Goal: Check status: Check status

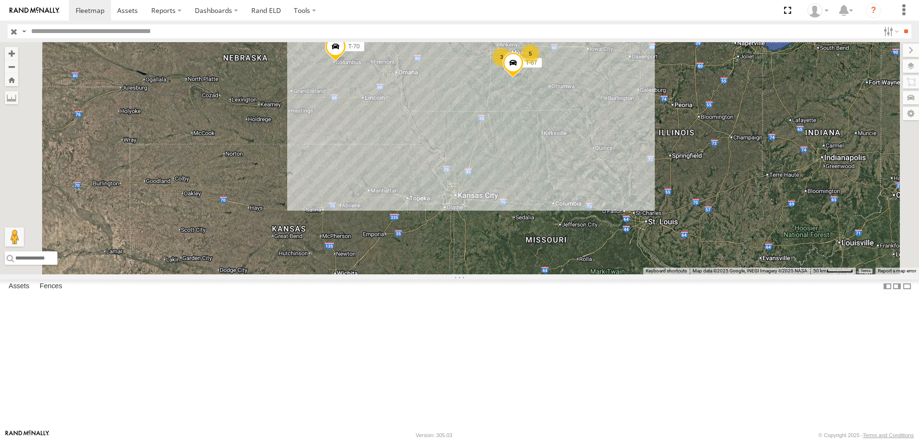
click at [0, 0] on span "trailer" at bounding box center [0, 0] width 0 height 0
click at [885, 30] on label at bounding box center [890, 31] width 21 height 14
click at [0, 0] on span "Tractor" at bounding box center [0, 0] width 0 height 0
click at [901, 25] on input "**" at bounding box center [905, 31] width 11 height 14
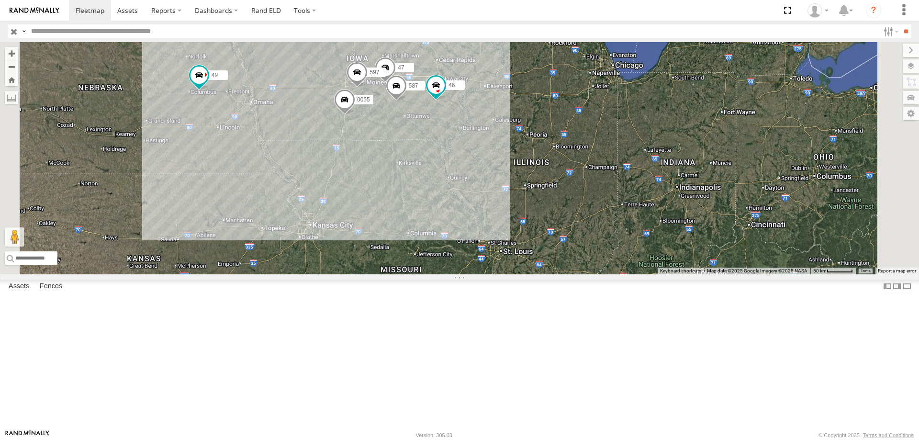
drag, startPoint x: 562, startPoint y: 247, endPoint x: 558, endPoint y: 259, distance: 12.7
click at [558, 259] on div "545 49 0055 48 47 46 597 587" at bounding box center [459, 158] width 919 height 232
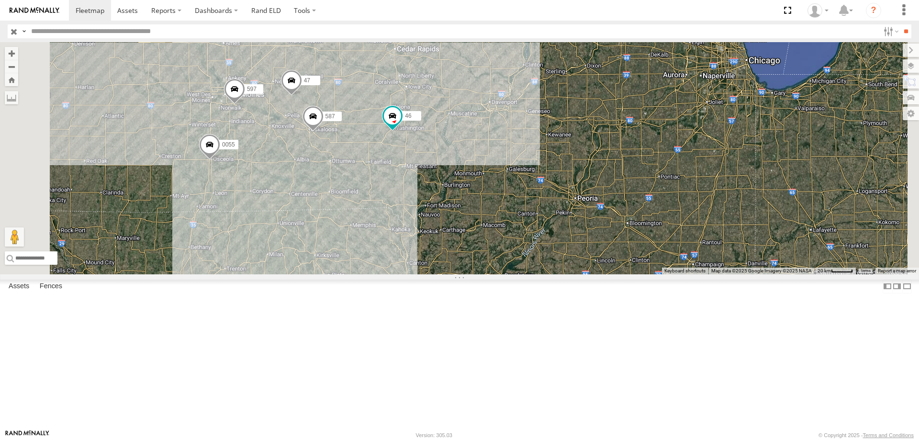
drag, startPoint x: 353, startPoint y: 159, endPoint x: 400, endPoint y: 195, distance: 59.1
click at [400, 195] on div "545 49 0055 48 47 46 597 587" at bounding box center [459, 158] width 919 height 232
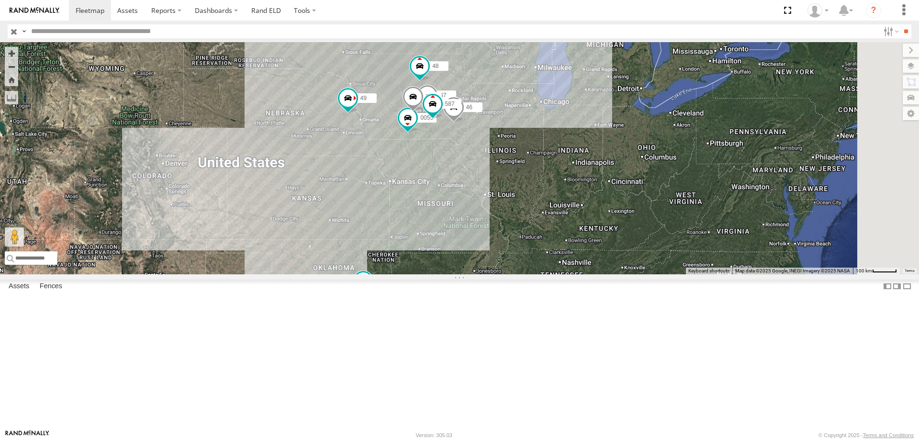
drag, startPoint x: 652, startPoint y: 224, endPoint x: 562, endPoint y: 278, distance: 105.0
click at [562, 274] on div "545 0055 48 47 46 49 597 587" at bounding box center [459, 158] width 919 height 232
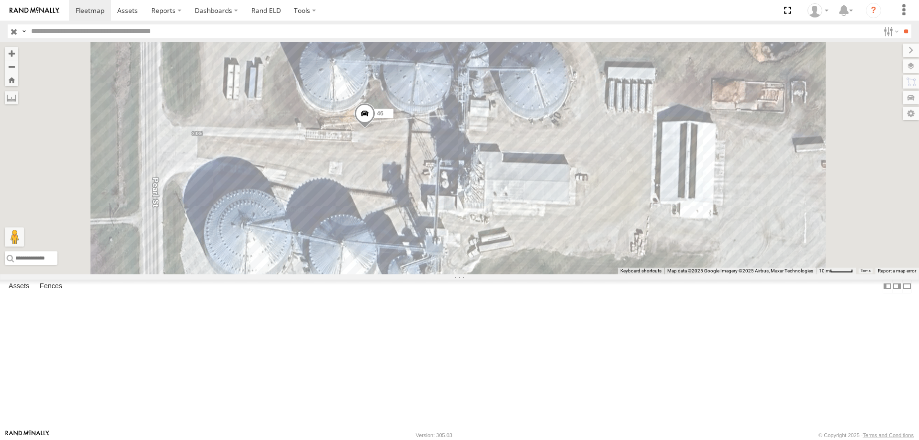
drag, startPoint x: 539, startPoint y: 258, endPoint x: 535, endPoint y: 221, distance: 38.1
click at [535, 221] on div "545 0055 48 47 46 49 597 587" at bounding box center [459, 158] width 919 height 232
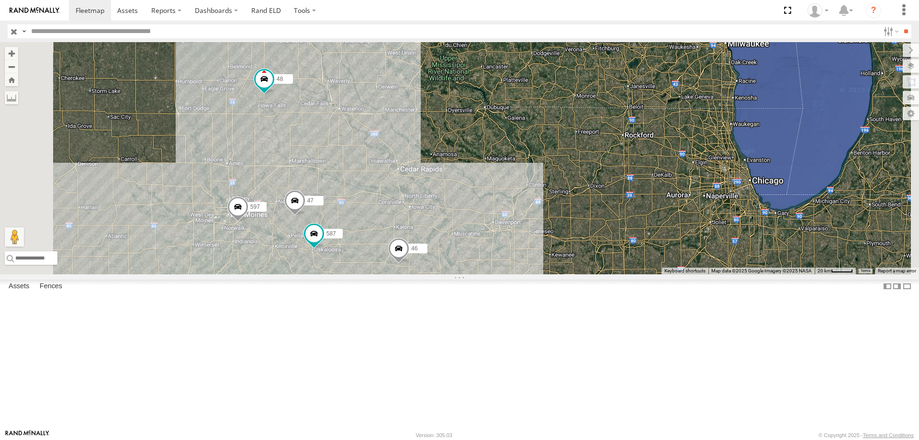
drag, startPoint x: 416, startPoint y: 121, endPoint x: 458, endPoint y: 230, distance: 116.8
click at [458, 230] on div "46 0055 48 47 597 587" at bounding box center [459, 158] width 919 height 232
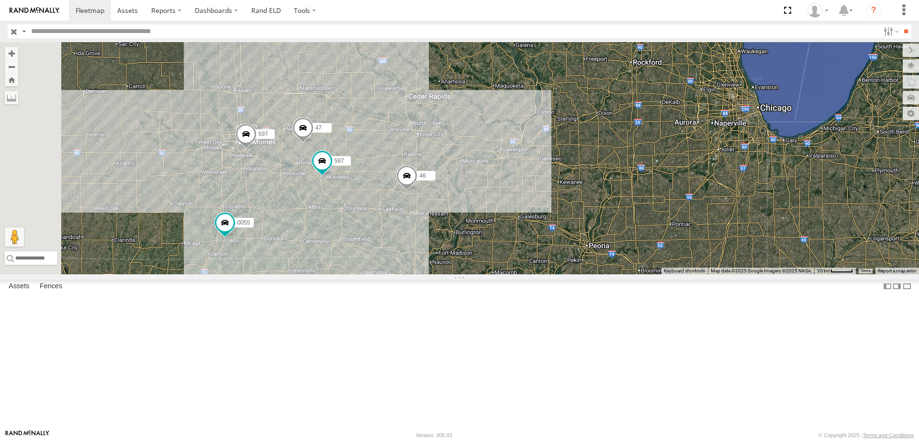
drag, startPoint x: 420, startPoint y: 243, endPoint x: 428, endPoint y: 168, distance: 75.1
click at [428, 168] on div "46 0055 48 47 597 587" at bounding box center [459, 158] width 919 height 232
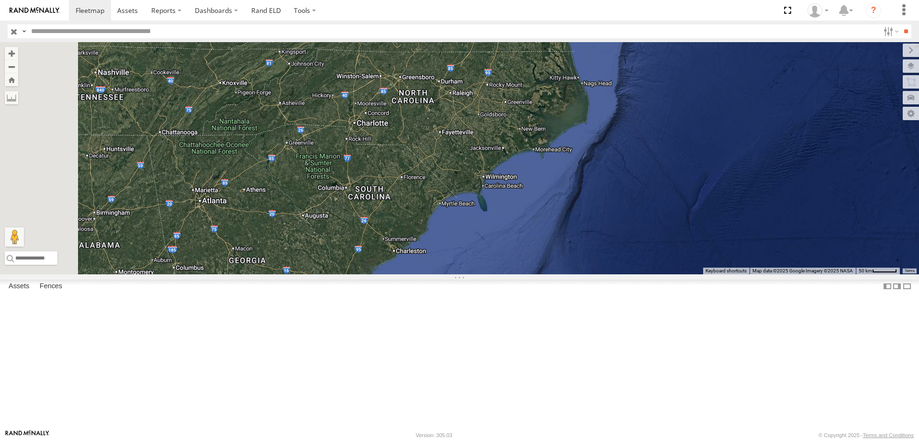
drag, startPoint x: 429, startPoint y: 273, endPoint x: 527, endPoint y: 246, distance: 102.3
click at [527, 246] on div "48 545 49" at bounding box center [459, 158] width 919 height 232
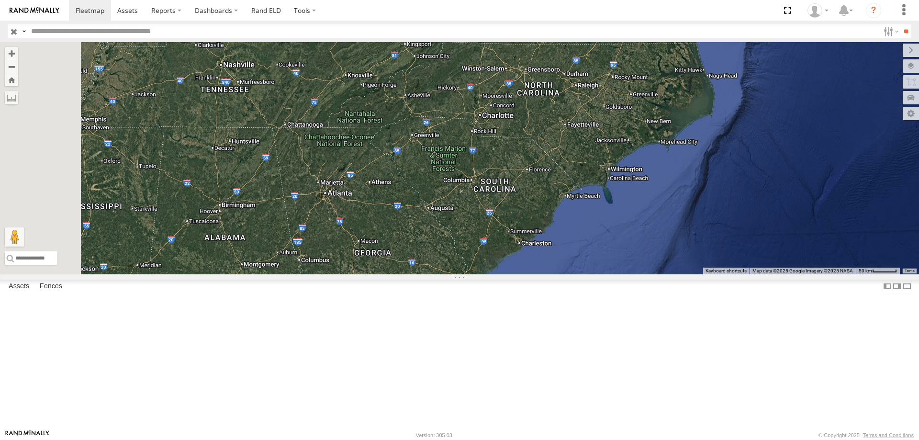
drag, startPoint x: 422, startPoint y: 283, endPoint x: 552, endPoint y: 278, distance: 130.7
click at [552, 274] on div "48 545 49" at bounding box center [459, 158] width 919 height 232
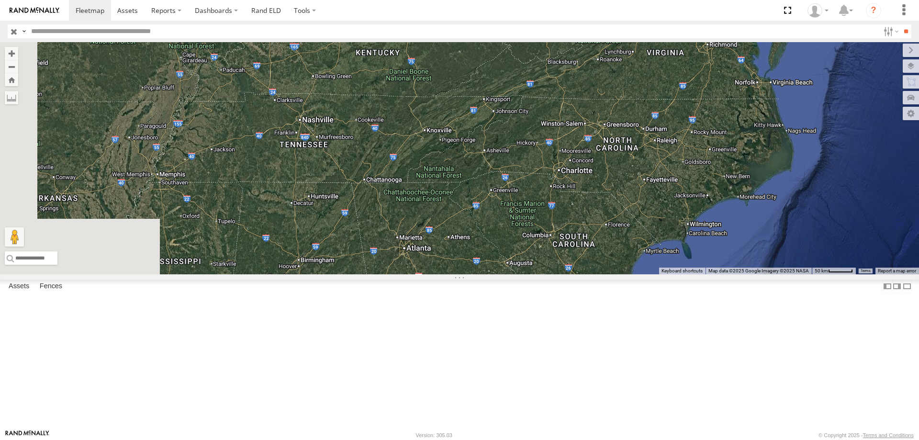
click at [499, 230] on div "545 0055 46 49" at bounding box center [459, 158] width 919 height 232
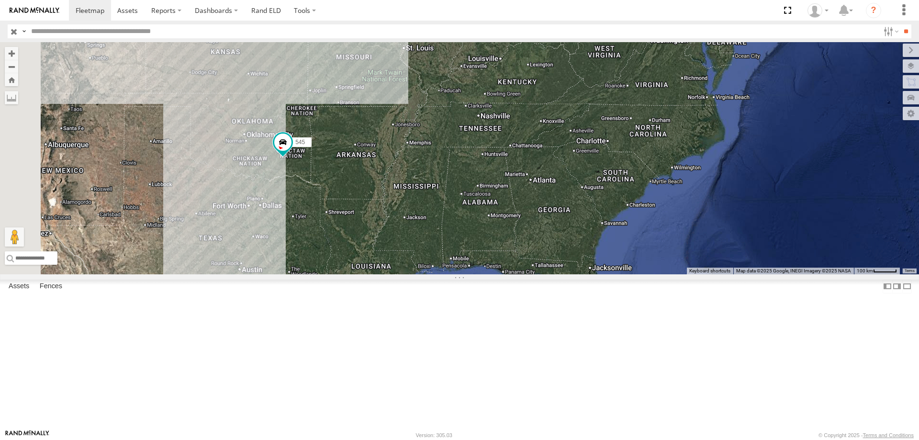
drag, startPoint x: 407, startPoint y: 217, endPoint x: 549, endPoint y: 237, distance: 143.5
click at [549, 237] on div "545 0055 46 49 587" at bounding box center [459, 158] width 919 height 232
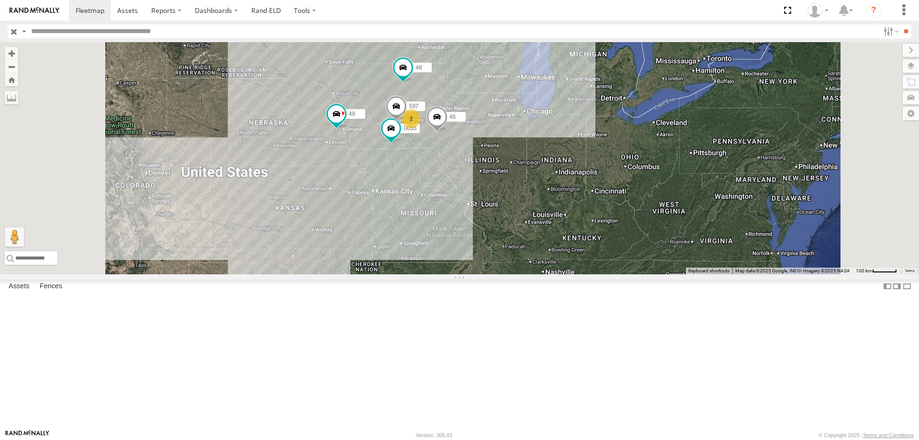
drag, startPoint x: 631, startPoint y: 271, endPoint x: 632, endPoint y: 277, distance: 5.8
click at [632, 274] on div "545 46 49 48 0055 2 597" at bounding box center [459, 158] width 919 height 232
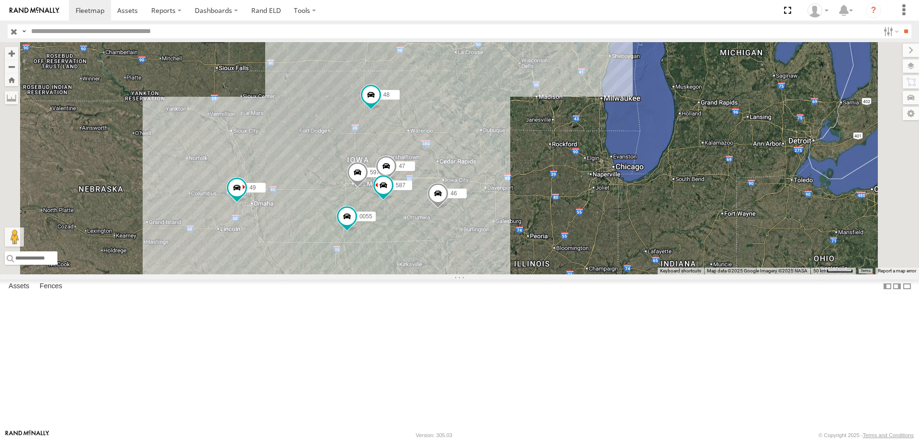
click at [643, 258] on div "545 46 49 48 0055 597 47 587" at bounding box center [459, 158] width 919 height 232
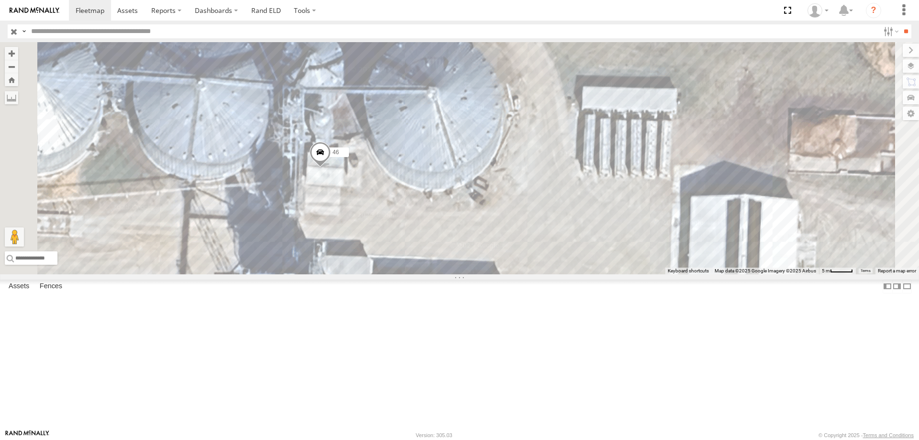
drag, startPoint x: 450, startPoint y: 238, endPoint x: 502, endPoint y: 268, distance: 59.8
click at [502, 268] on div "545 46 49 48 0055 597 47 587" at bounding box center [459, 158] width 919 height 232
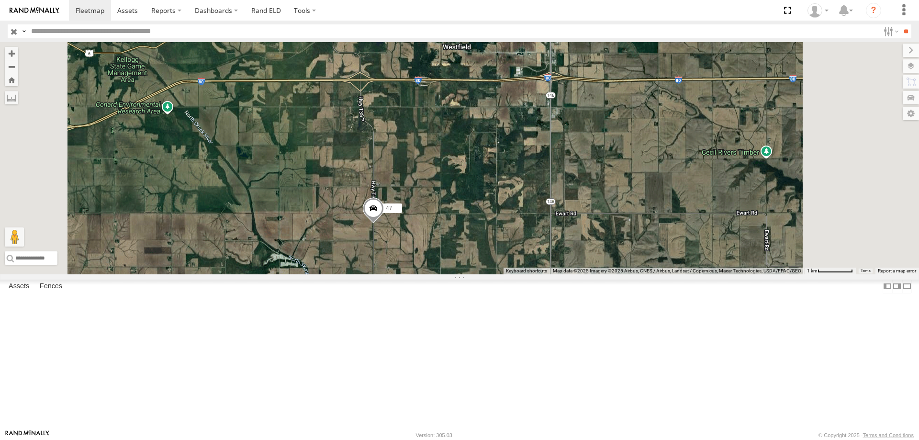
click at [384, 224] on span at bounding box center [373, 211] width 21 height 26
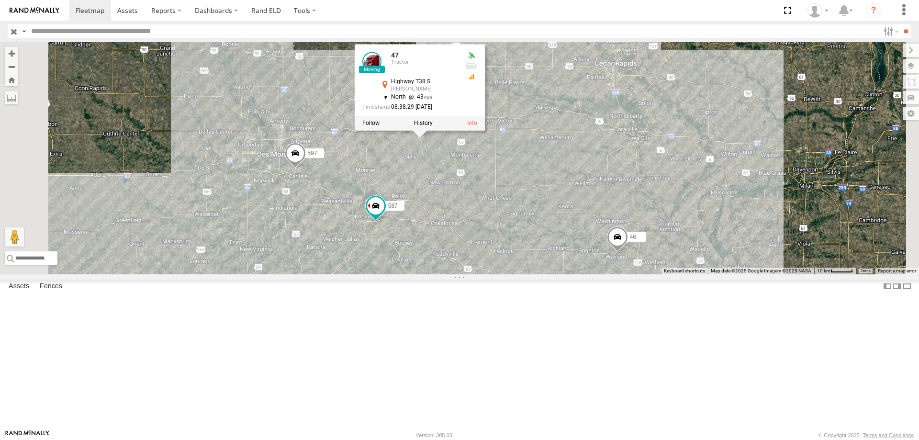
click at [668, 213] on div "0055 48 47 46 49 597 587 47 Tractor Highway T38 S [PERSON_NAME] 41.65981 , -92.…" at bounding box center [459, 158] width 919 height 232
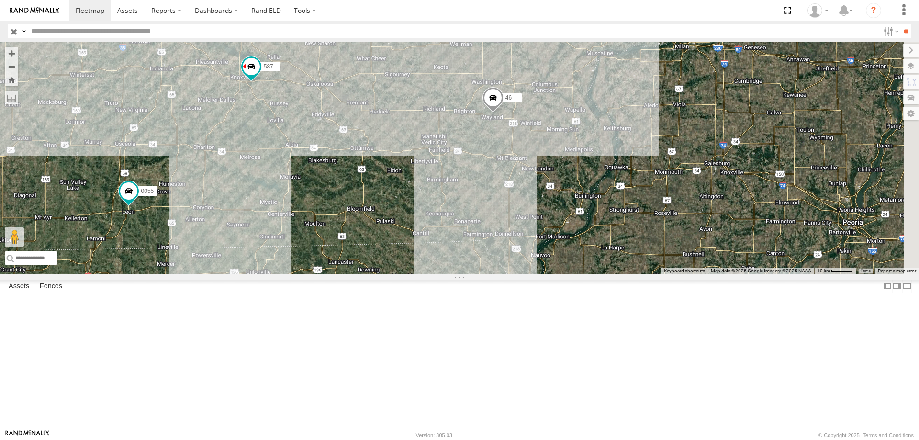
drag, startPoint x: 685, startPoint y: 296, endPoint x: 546, endPoint y: 146, distance: 204.5
click at [546, 146] on div "0055 48 47 46 49 597 587" at bounding box center [459, 158] width 919 height 232
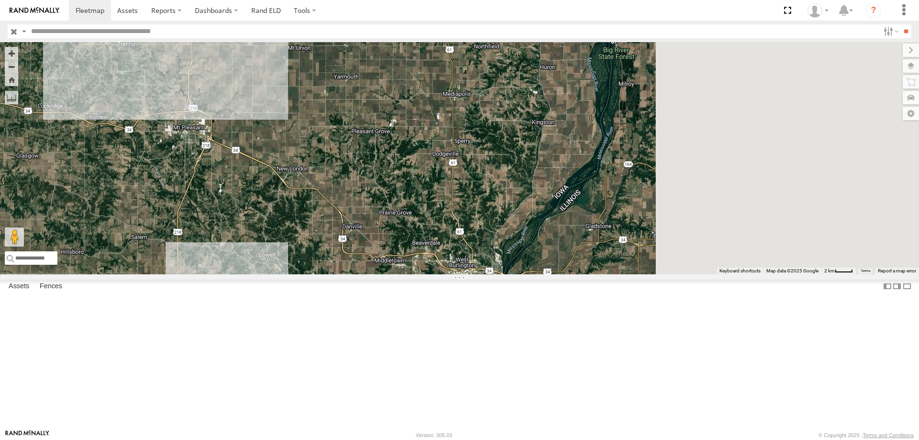
drag, startPoint x: 600, startPoint y: 264, endPoint x: 396, endPoint y: 361, distance: 226.3
click at [396, 274] on div "0055 48 47 46 49 597 587" at bounding box center [459, 158] width 919 height 232
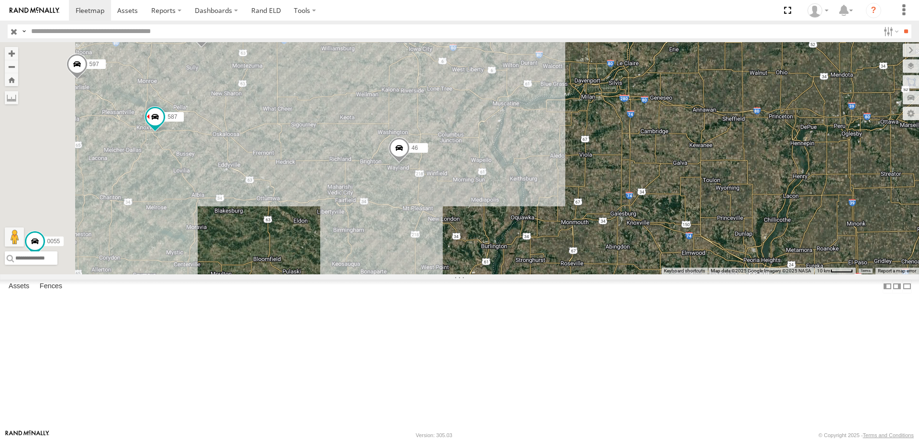
drag, startPoint x: 480, startPoint y: 283, endPoint x: 537, endPoint y: 298, distance: 58.9
click at [537, 274] on div "0055 48 47 46 49 597 587" at bounding box center [459, 158] width 919 height 232
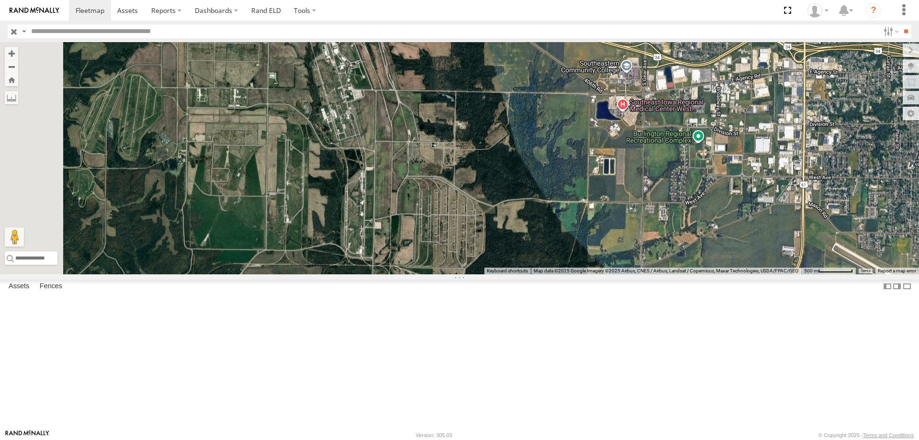
drag, startPoint x: 357, startPoint y: 268, endPoint x: 631, endPoint y: 295, distance: 275.1
click at [631, 274] on div "0055 48 47 46 49 597 587" at bounding box center [459, 158] width 919 height 232
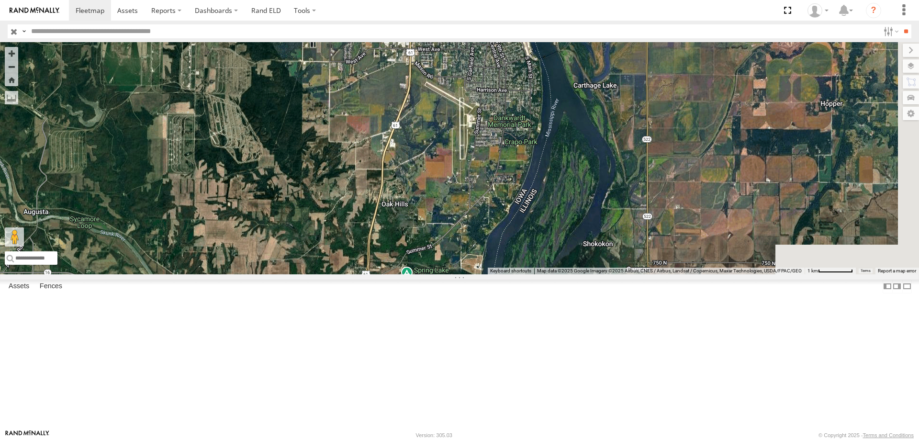
drag, startPoint x: 666, startPoint y: 329, endPoint x: 480, endPoint y: 236, distance: 207.4
click at [480, 236] on div "0055 48 47 46 49 597 587" at bounding box center [459, 158] width 919 height 232
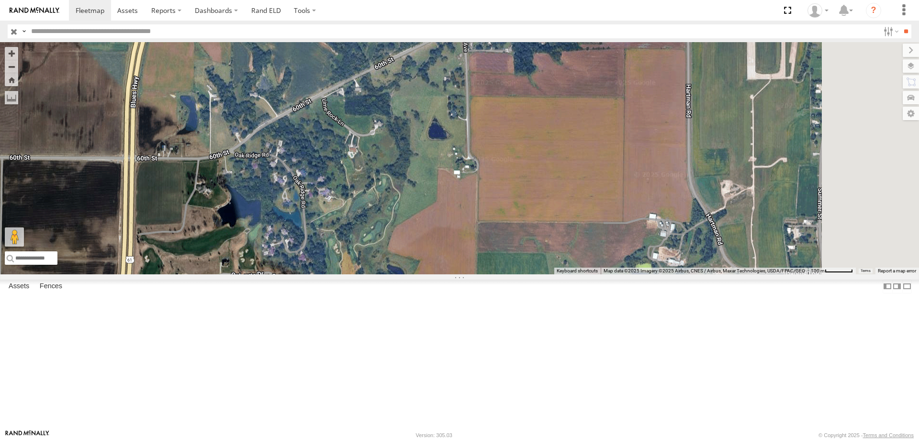
drag, startPoint x: 434, startPoint y: 297, endPoint x: 419, endPoint y: 343, distance: 48.9
click at [419, 274] on div "0055 48 47 46 49 597 587" at bounding box center [459, 158] width 919 height 232
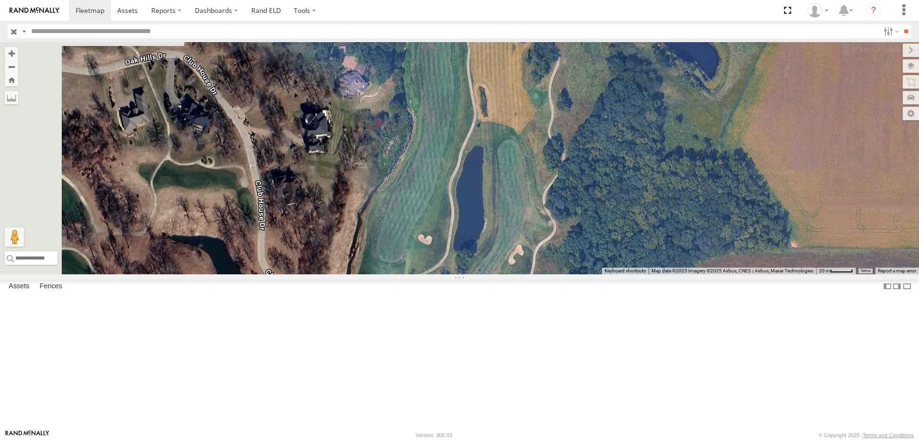
drag, startPoint x: 435, startPoint y: 334, endPoint x: 584, endPoint y: 93, distance: 283.4
click at [584, 93] on div "0055 48 47 46 49 597 587" at bounding box center [459, 158] width 919 height 232
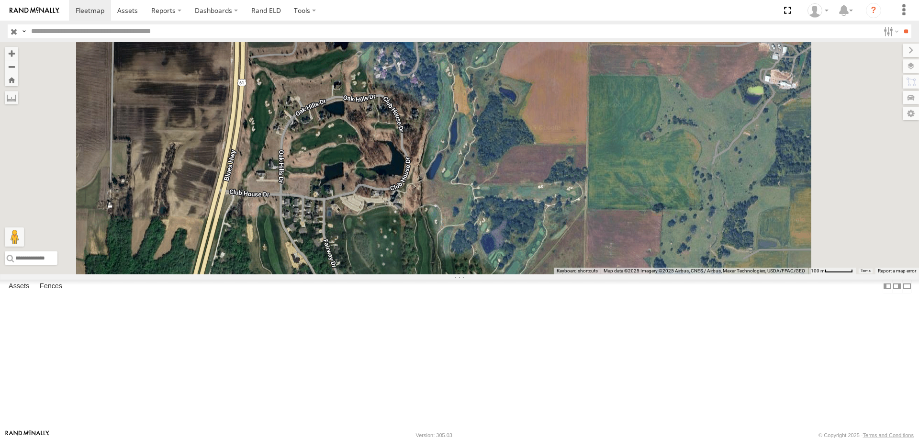
drag, startPoint x: 453, startPoint y: 179, endPoint x: 435, endPoint y: 256, distance: 79.1
click at [435, 256] on div "0055 48 47 46 49 597 587" at bounding box center [459, 158] width 919 height 232
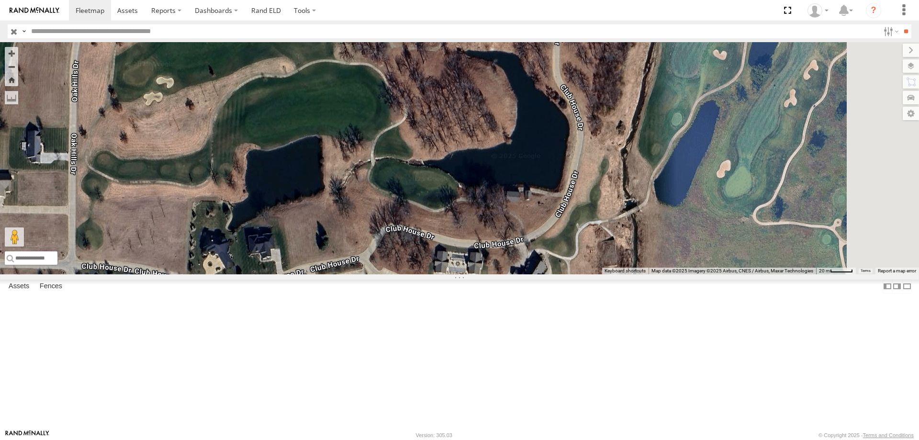
drag, startPoint x: 488, startPoint y: 287, endPoint x: 400, endPoint y: 94, distance: 211.8
click at [400, 94] on div "0055 48 47 46 49 597 587" at bounding box center [459, 158] width 919 height 232
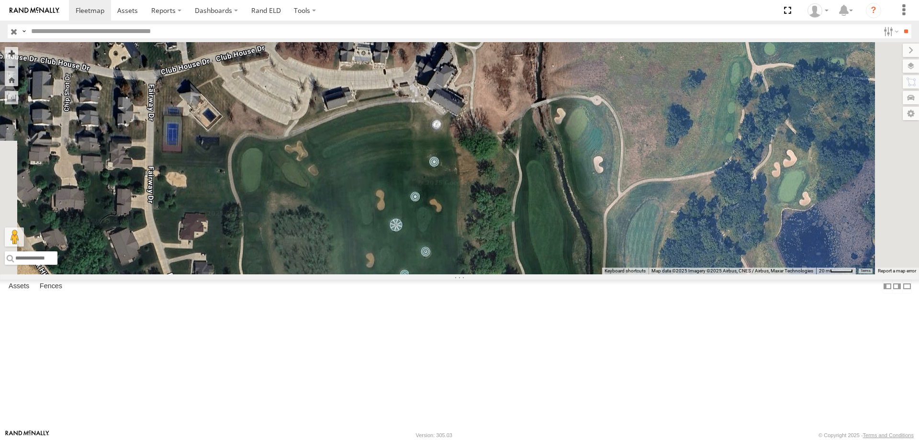
drag, startPoint x: 528, startPoint y: 336, endPoint x: 440, endPoint y: 135, distance: 218.8
click at [440, 135] on div "0055 48 47 46 49 597 587" at bounding box center [459, 158] width 919 height 232
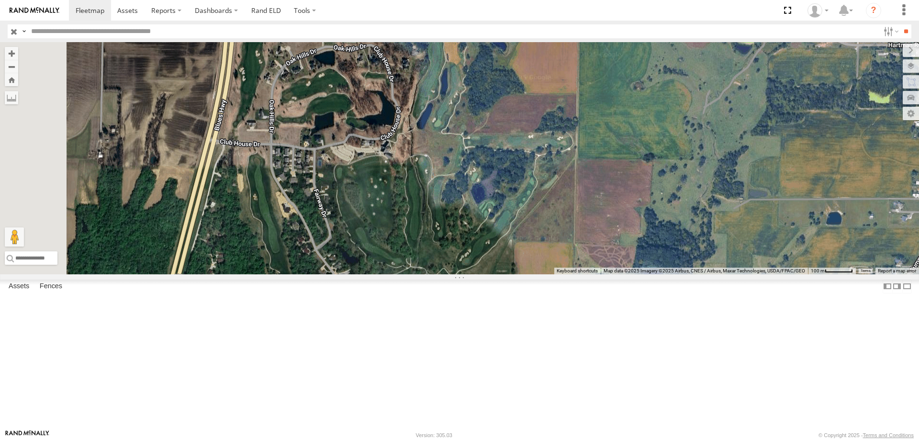
drag, startPoint x: 451, startPoint y: 145, endPoint x: 473, endPoint y: 256, distance: 112.7
click at [473, 256] on div "0055 48 47 46 49 597 587" at bounding box center [459, 158] width 919 height 232
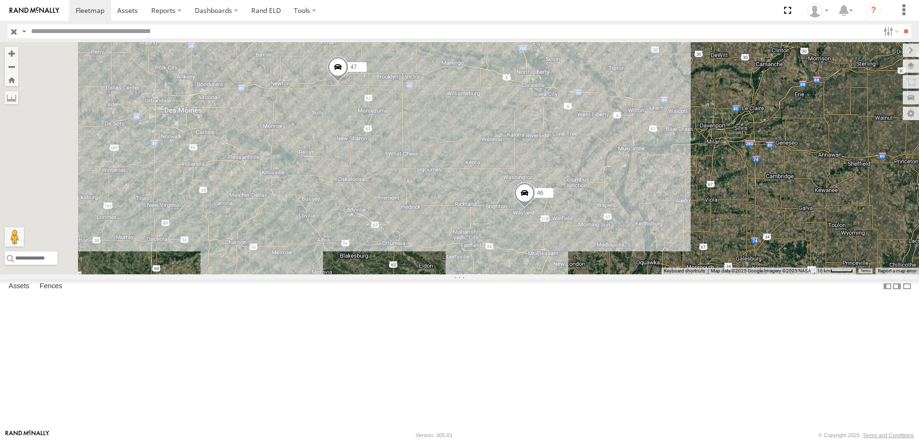
drag, startPoint x: 290, startPoint y: 230, endPoint x: 501, endPoint y: 315, distance: 227.6
click at [501, 274] on div "46 47" at bounding box center [459, 158] width 919 height 232
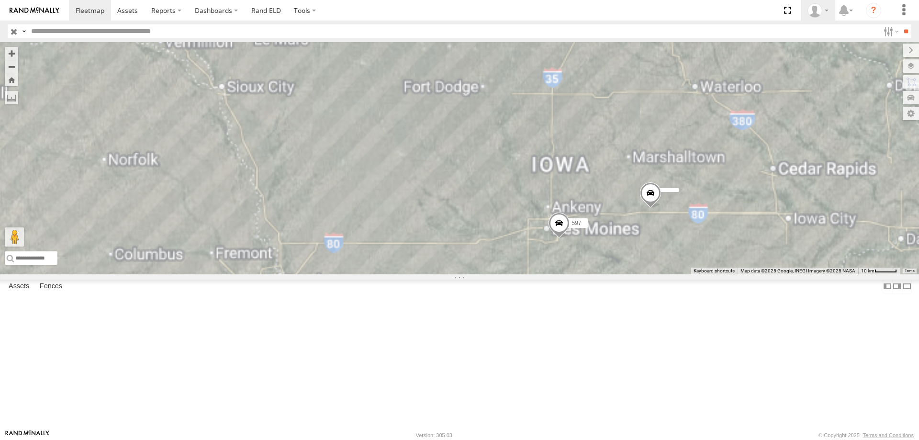
click at [449, 267] on div "597" at bounding box center [459, 158] width 919 height 232
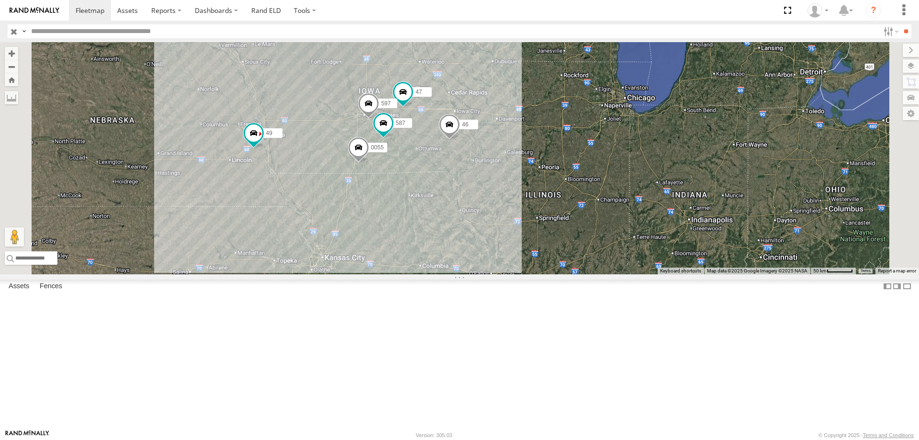
drag, startPoint x: 447, startPoint y: 125, endPoint x: 539, endPoint y: 123, distance: 91.4
click at [451, 171] on div "48 47 597 0055 46 49 587" at bounding box center [459, 158] width 919 height 232
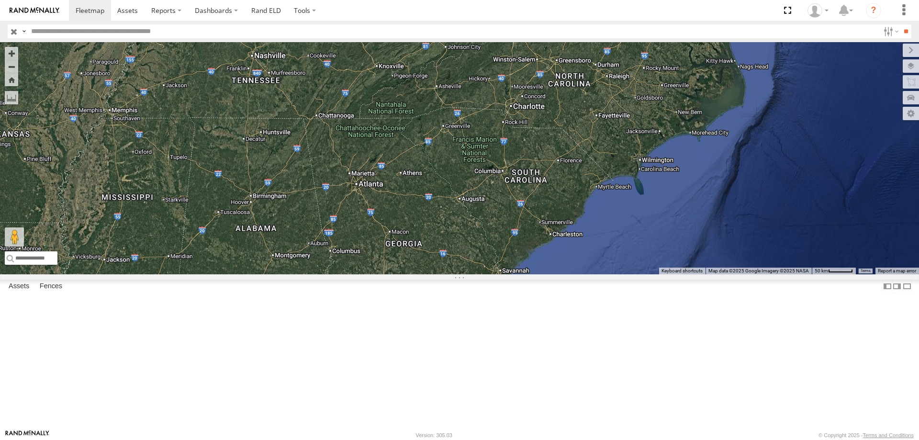
drag, startPoint x: 528, startPoint y: 268, endPoint x: 638, endPoint y: 259, distance: 110.9
click at [638, 259] on div "48 46 49 545 0055 47" at bounding box center [459, 158] width 919 height 232
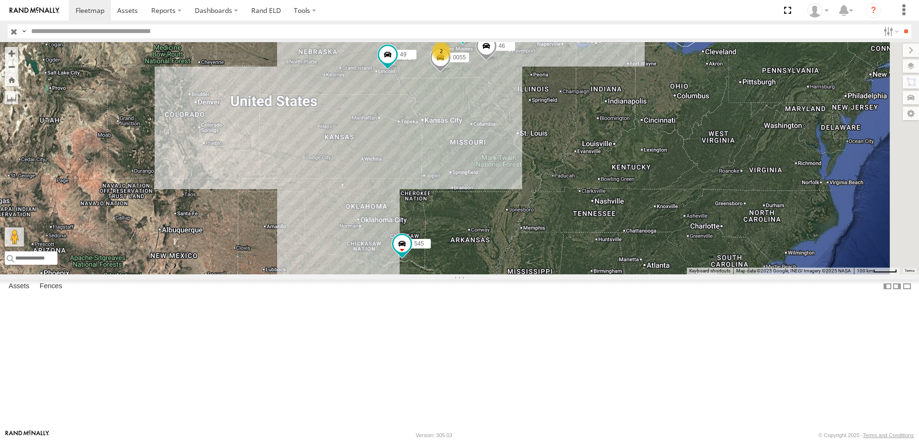
drag, startPoint x: 665, startPoint y: 148, endPoint x: 559, endPoint y: 227, distance: 132.1
click at [559, 227] on div "545 0055 47 46 49 2" at bounding box center [459, 158] width 919 height 232
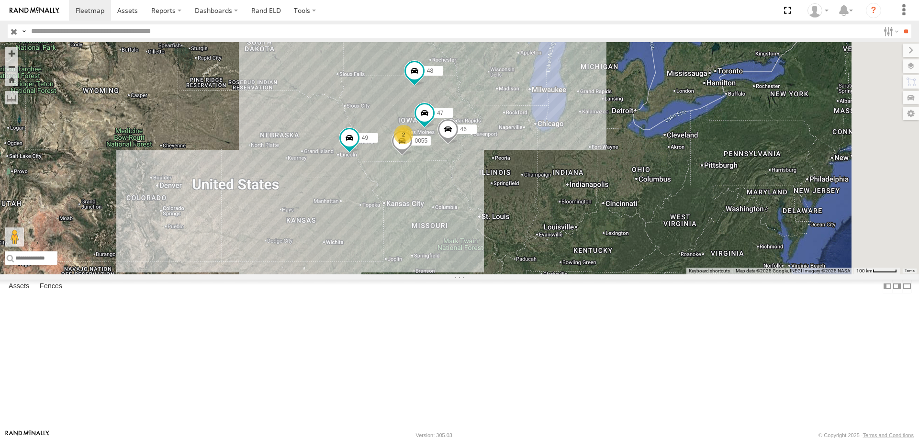
drag, startPoint x: 686, startPoint y: 119, endPoint x: 648, endPoint y: 209, distance: 97.2
click at [648, 209] on div "545 0055 47 46 49 2 48" at bounding box center [459, 158] width 919 height 232
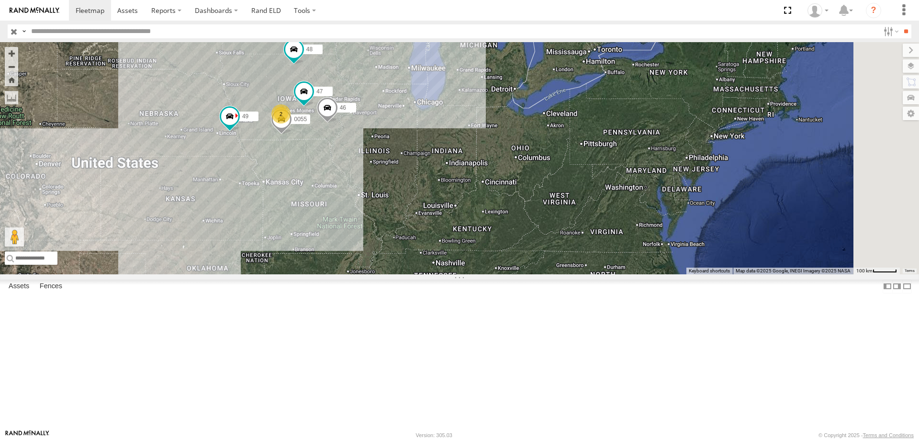
drag, startPoint x: 535, startPoint y: 180, endPoint x: 435, endPoint y: 258, distance: 126.5
click at [435, 258] on div "48 46 49 545 0055 47 2" at bounding box center [459, 158] width 919 height 232
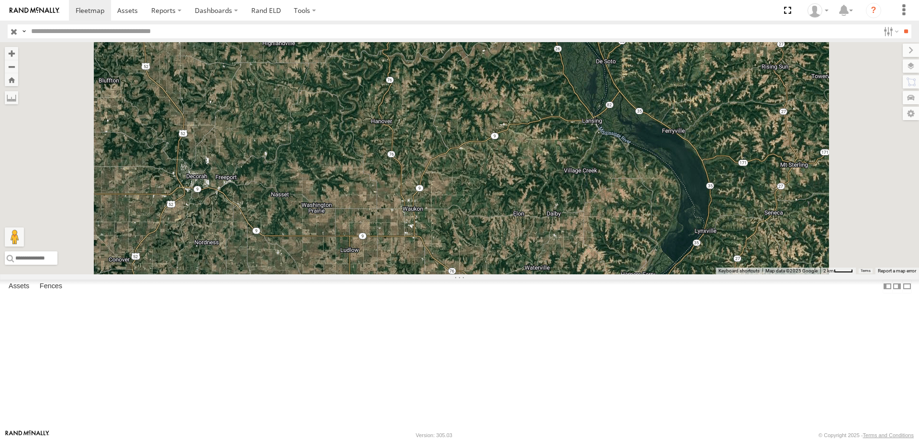
drag, startPoint x: 429, startPoint y: 168, endPoint x: 421, endPoint y: 189, distance: 22.0
click at [421, 189] on div "48 47 46 49 587" at bounding box center [459, 158] width 919 height 232
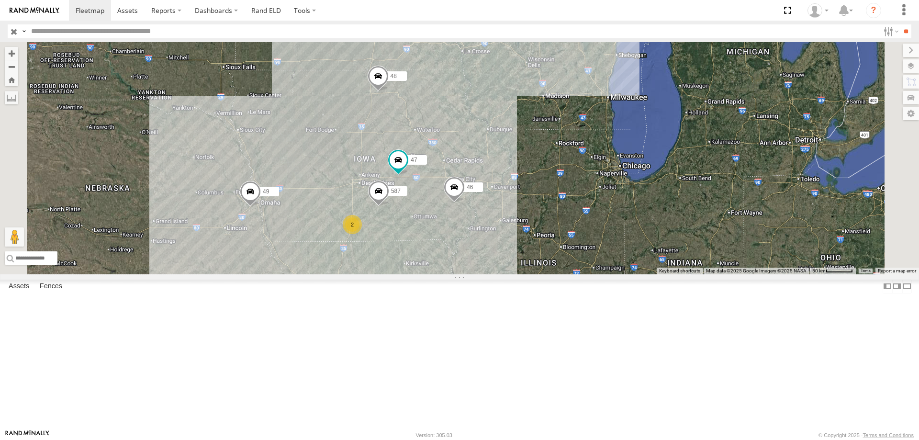
drag, startPoint x: 551, startPoint y: 260, endPoint x: 563, endPoint y: 190, distance: 71.8
click at [563, 190] on div "48 47 2 46 49 587" at bounding box center [459, 158] width 919 height 232
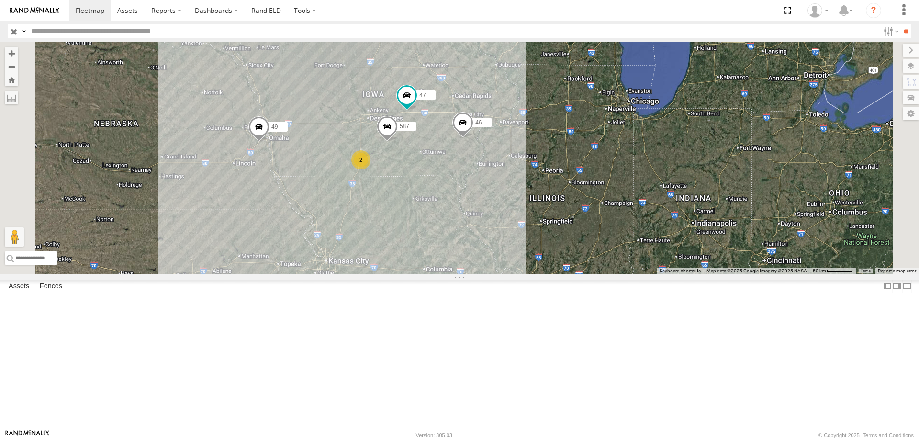
drag, startPoint x: 474, startPoint y: 152, endPoint x: 475, endPoint y: 145, distance: 7.3
click at [475, 145] on div "48 47 2 46 49 587" at bounding box center [459, 158] width 919 height 232
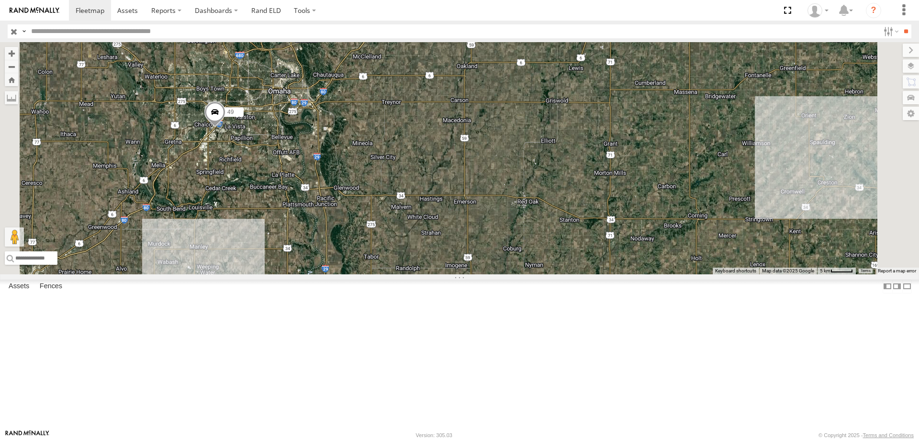
click at [225, 127] on span at bounding box center [214, 114] width 21 height 26
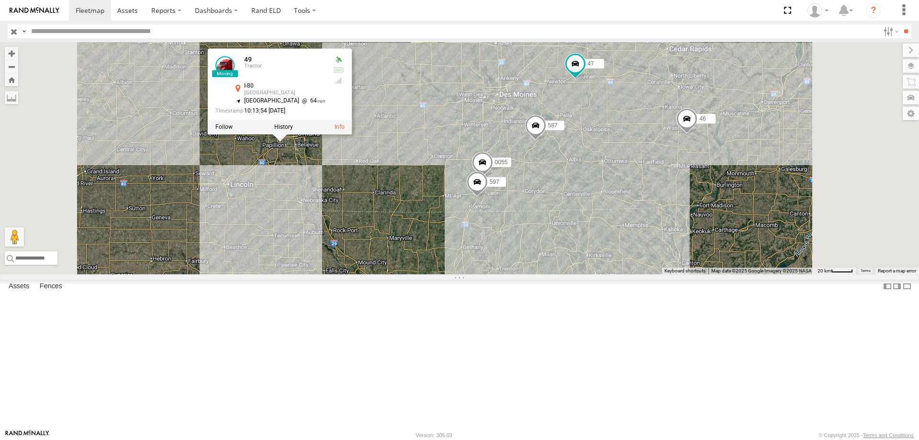
drag, startPoint x: 618, startPoint y: 172, endPoint x: 515, endPoint y: 190, distance: 104.6
click at [515, 190] on div "48 47 46 49 587 49 Tractor I-80 Omaha 41.18396 , -96.11061 North East 64 10:13:…" at bounding box center [459, 158] width 919 height 232
click at [450, 212] on div "48 47 46 49 587 49 Tractor I-80 Omaha 41.18396 , -96.11061 North East 64 10:13:…" at bounding box center [459, 158] width 919 height 232
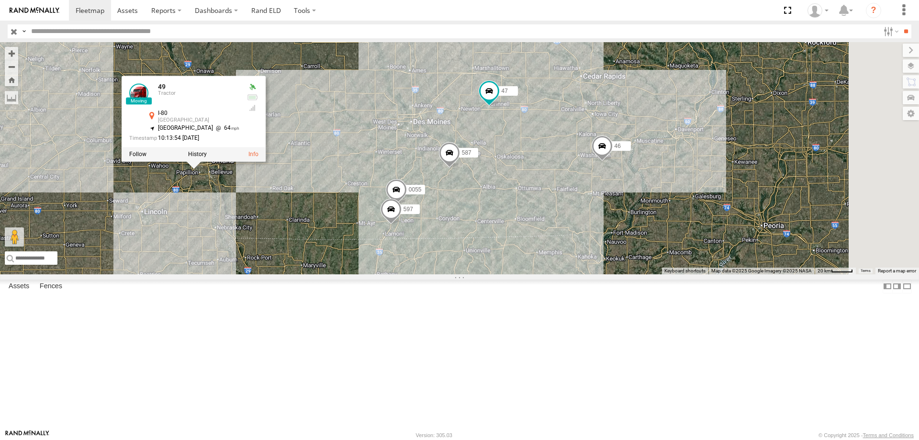
drag, startPoint x: 593, startPoint y: 200, endPoint x: 536, endPoint y: 214, distance: 58.6
click at [536, 214] on div "48 47 46 49 587 49 Tractor I-80 Omaha 41.18396 , -96.11061 North East 64 10:13:…" at bounding box center [459, 158] width 919 height 232
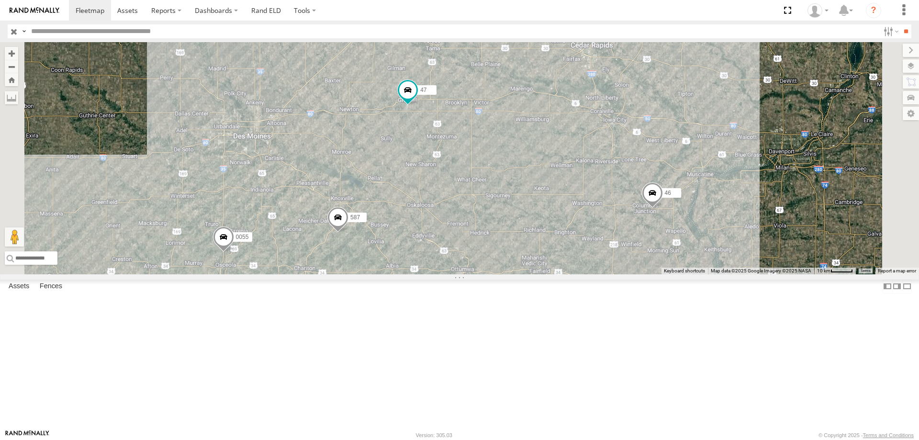
drag, startPoint x: 391, startPoint y: 275, endPoint x: 399, endPoint y: 264, distance: 13.4
click at [399, 264] on div "0055 48 47 46 49 597 587" at bounding box center [459, 158] width 919 height 232
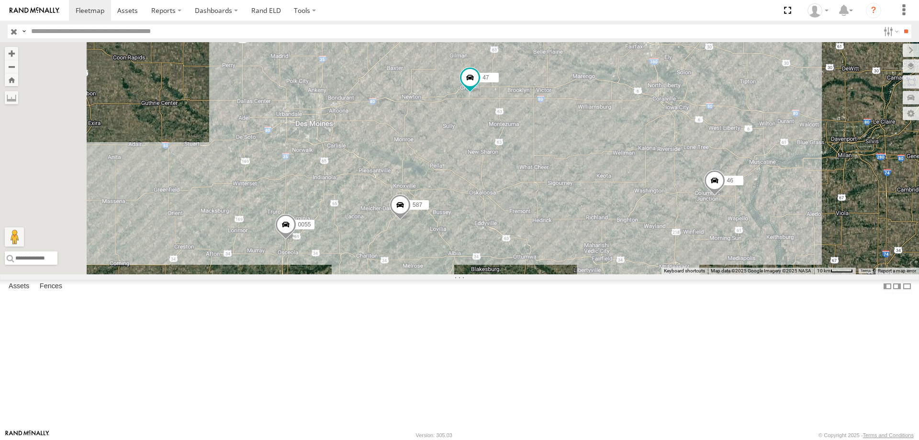
drag, startPoint x: 399, startPoint y: 264, endPoint x: 470, endPoint y: 249, distance: 72.7
click at [470, 249] on div "0055 48 47 46 49 597 587" at bounding box center [459, 158] width 919 height 232
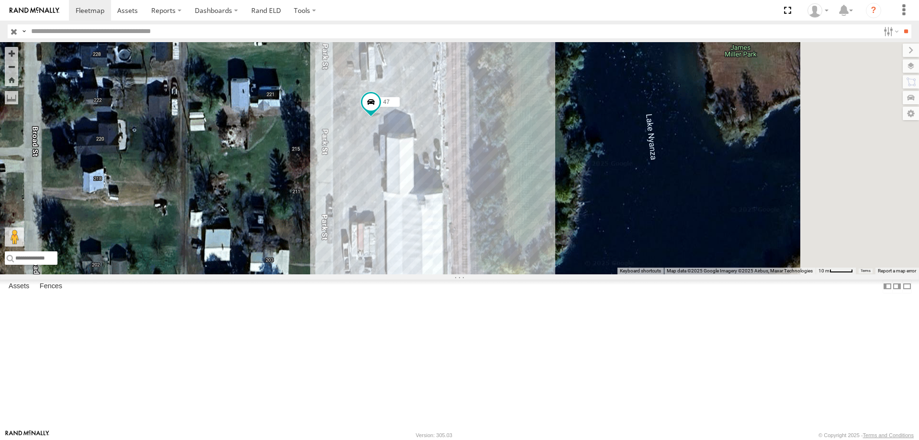
drag, startPoint x: 596, startPoint y: 284, endPoint x: 512, endPoint y: 289, distance: 84.4
click at [512, 274] on div "0055 48 47 46 587" at bounding box center [459, 158] width 919 height 232
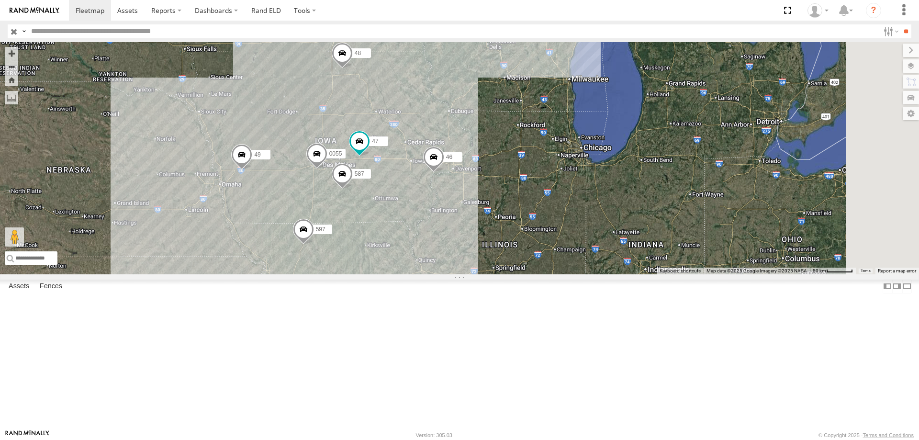
drag, startPoint x: 648, startPoint y: 286, endPoint x: 538, endPoint y: 298, distance: 109.8
click at [538, 274] on div "0055 48 47 46 49 597 587" at bounding box center [459, 158] width 919 height 232
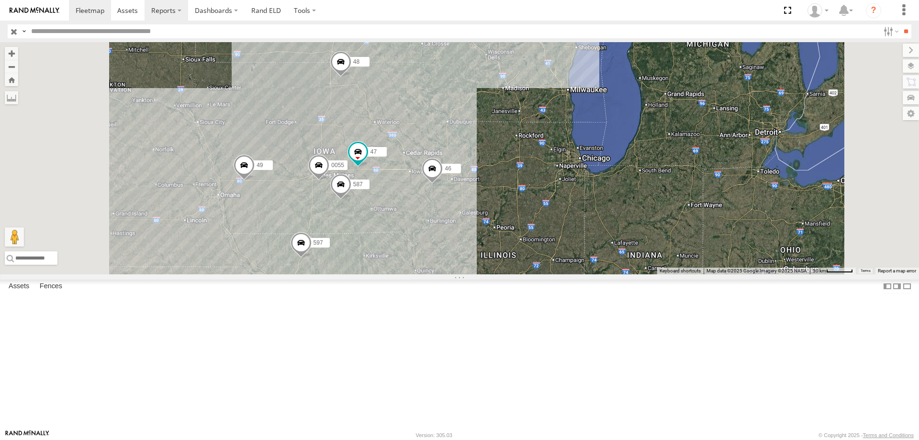
click at [445, 255] on div "0055 48 47 46 49 597 587" at bounding box center [459, 158] width 919 height 232
